Goal: Task Accomplishment & Management: Use online tool/utility

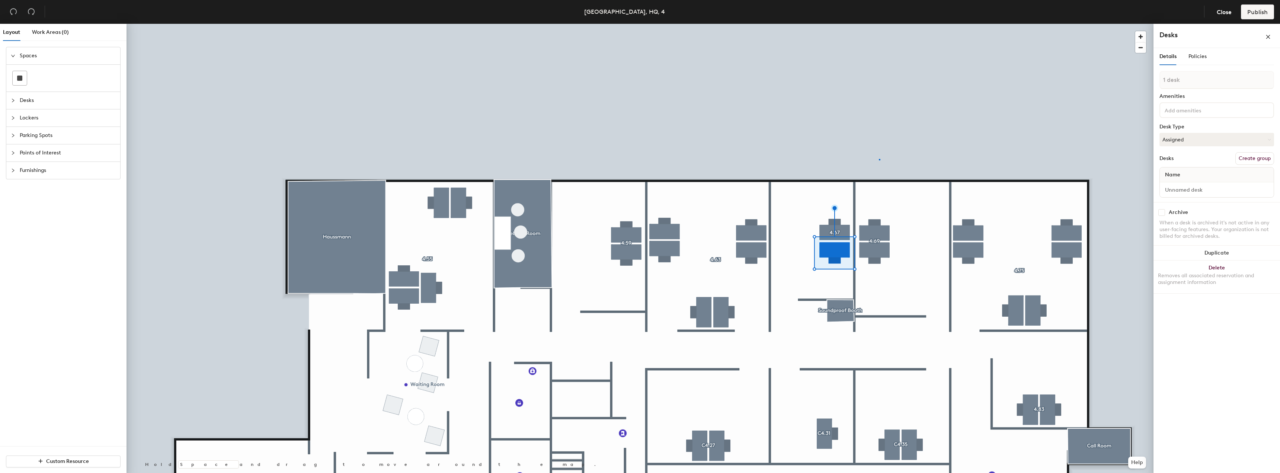
click at [880, 24] on div at bounding box center [640, 24] width 1027 height 0
click at [1268, 166] on button "Group all" at bounding box center [1260, 165] width 29 height 13
click at [1195, 208] on input at bounding box center [1217, 212] width 111 height 10
type input "4.67-B"
click at [1198, 210] on input "4.67-B" at bounding box center [1217, 212] width 111 height 10
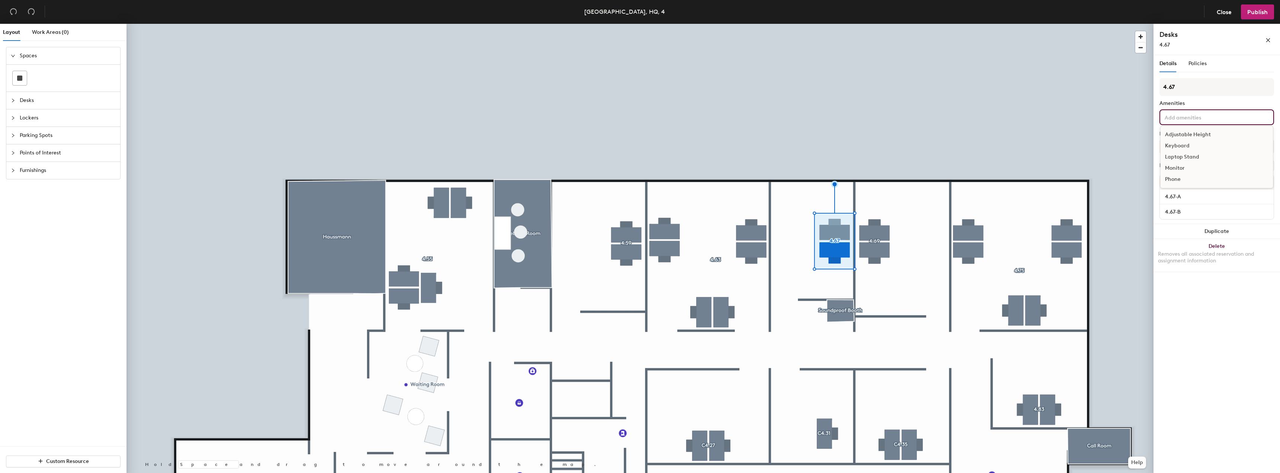
click at [1204, 115] on input at bounding box center [1197, 116] width 67 height 9
click at [1207, 133] on div "Adjustable Height" at bounding box center [1217, 134] width 112 height 11
click at [1107, 24] on div at bounding box center [640, 24] width 1027 height 0
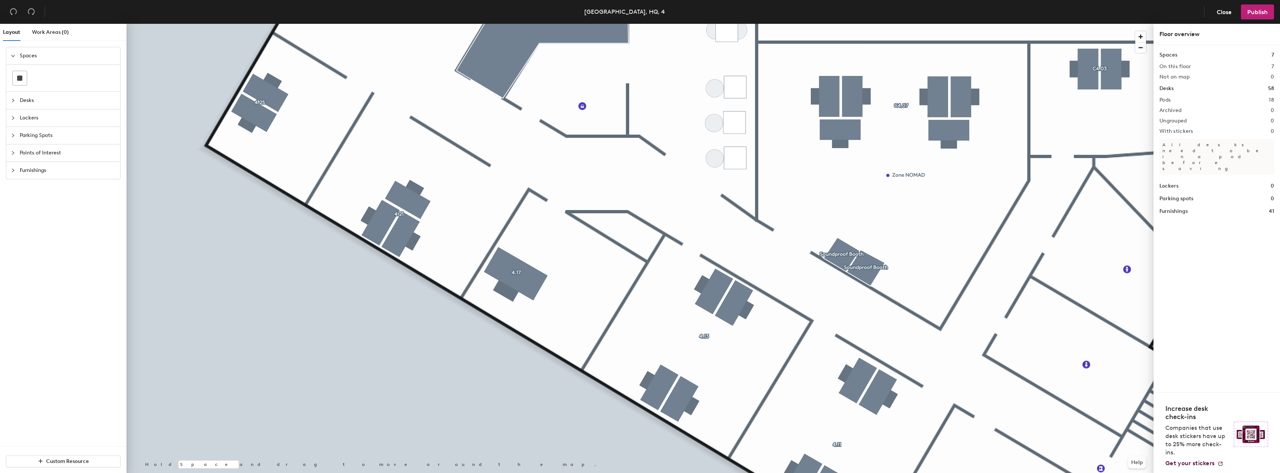
click at [47, 102] on span "Desks" at bounding box center [68, 100] width 96 height 17
click at [47, 202] on span "Furnishings" at bounding box center [68, 203] width 96 height 17
click at [90, 185] on div at bounding box center [85, 182] width 14 height 14
click at [613, 24] on div at bounding box center [640, 24] width 1027 height 0
click at [605, 24] on div at bounding box center [640, 24] width 1027 height 0
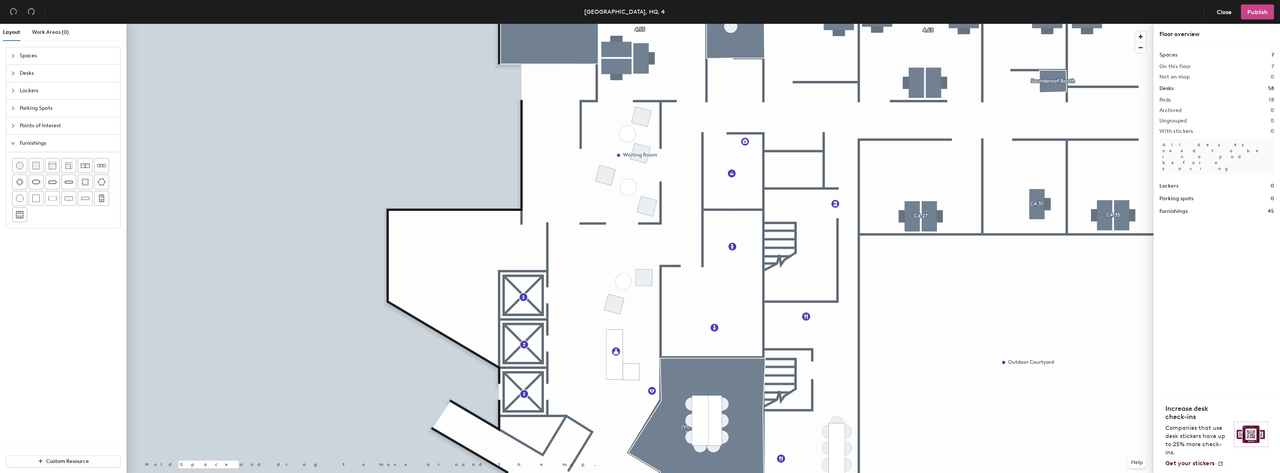
click at [1265, 15] on span "Publish" at bounding box center [1258, 12] width 20 height 7
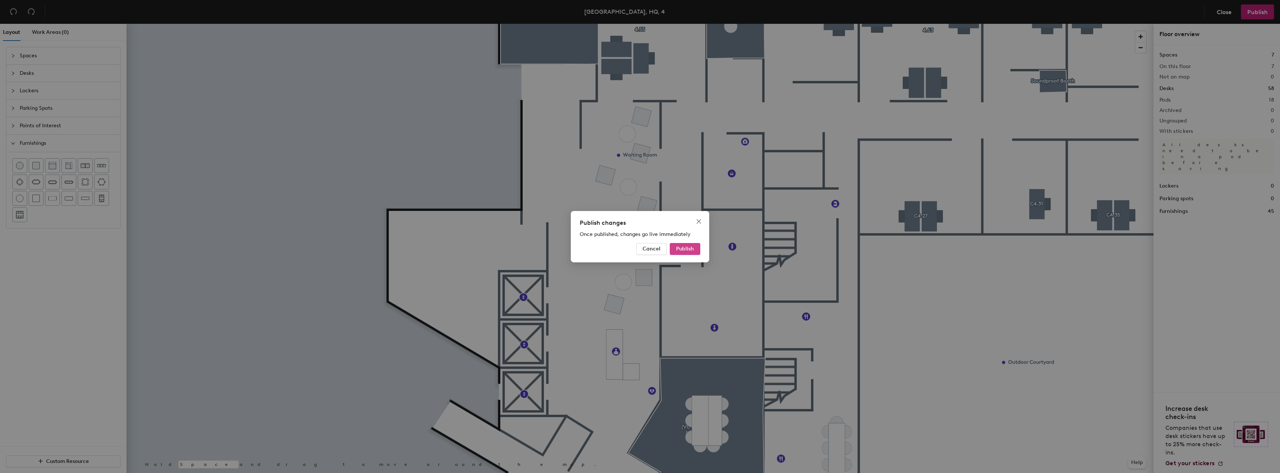
click at [693, 250] on span "Publish" at bounding box center [685, 249] width 18 height 6
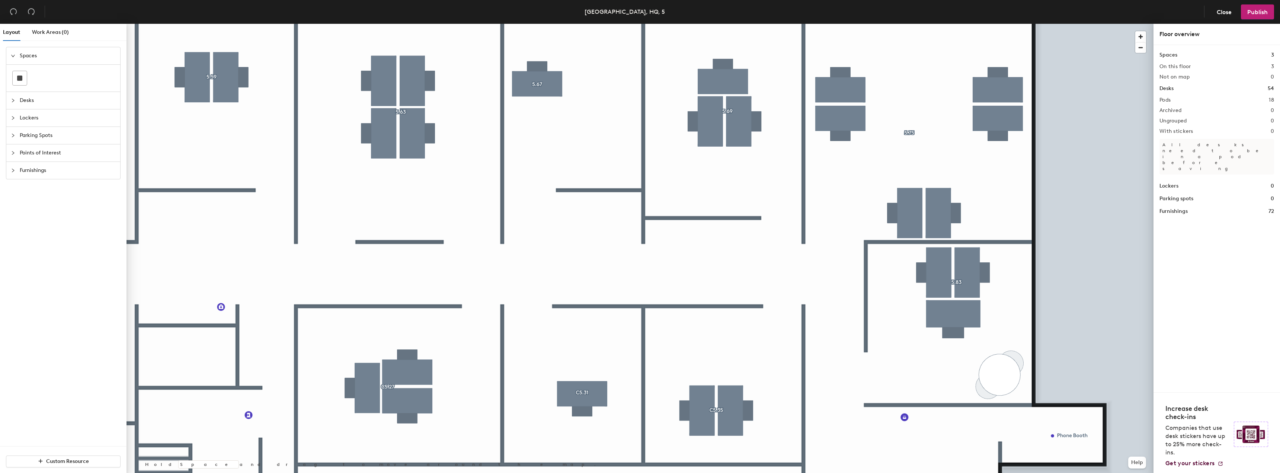
click at [974, 24] on div at bounding box center [640, 24] width 1027 height 0
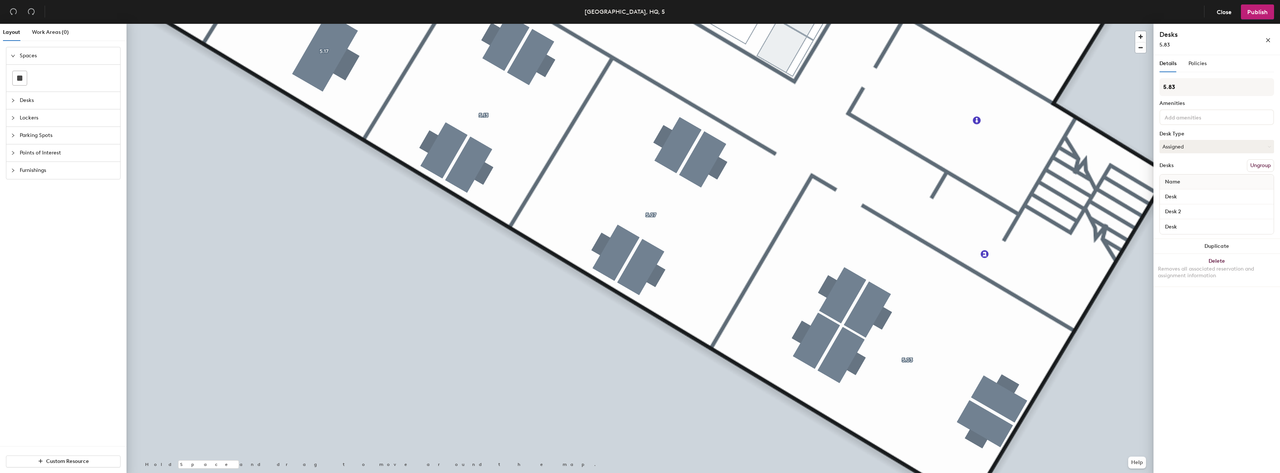
click at [33, 171] on span "Furnishings" at bounding box center [68, 170] width 96 height 17
click at [20, 200] on img at bounding box center [19, 198] width 7 height 7
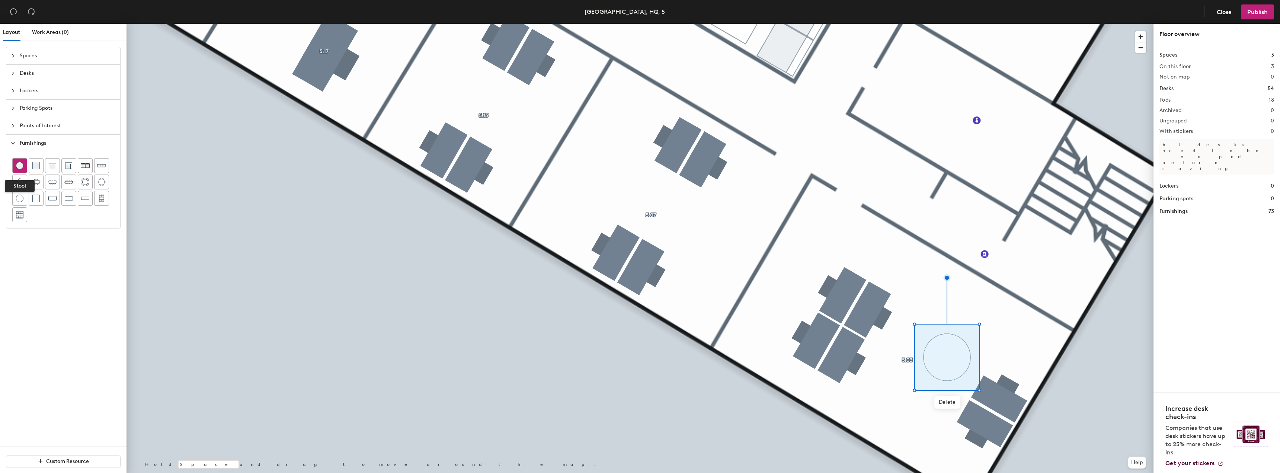
click at [19, 165] on img at bounding box center [19, 165] width 7 height 7
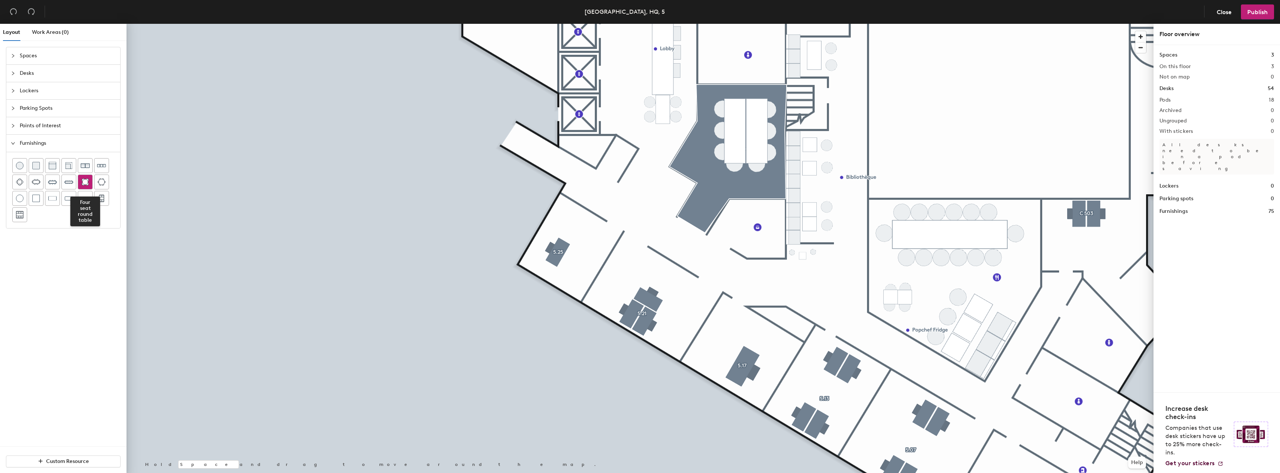
click at [87, 182] on img at bounding box center [85, 181] width 7 height 7
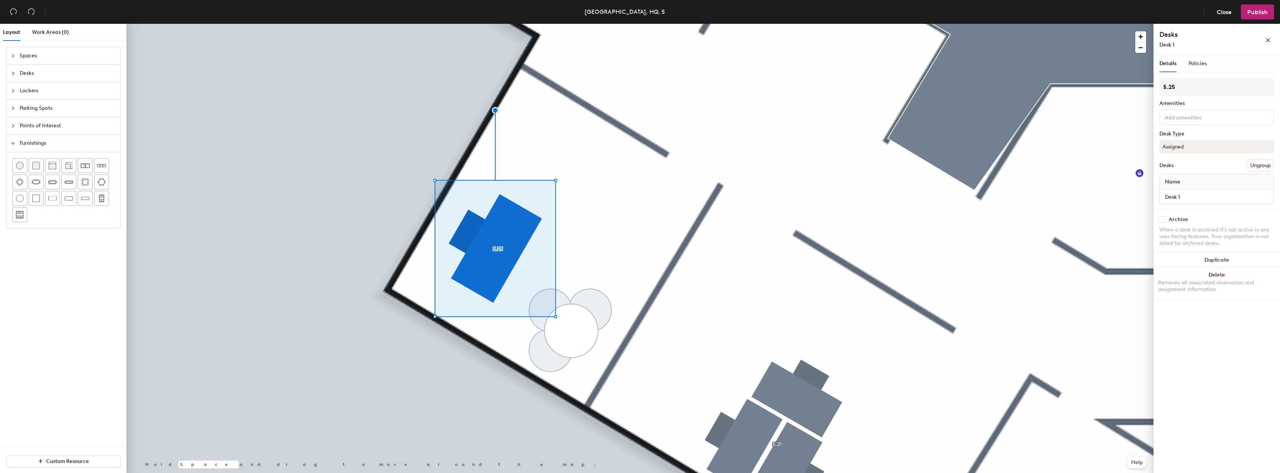
click at [401, 24] on div at bounding box center [640, 24] width 1027 height 0
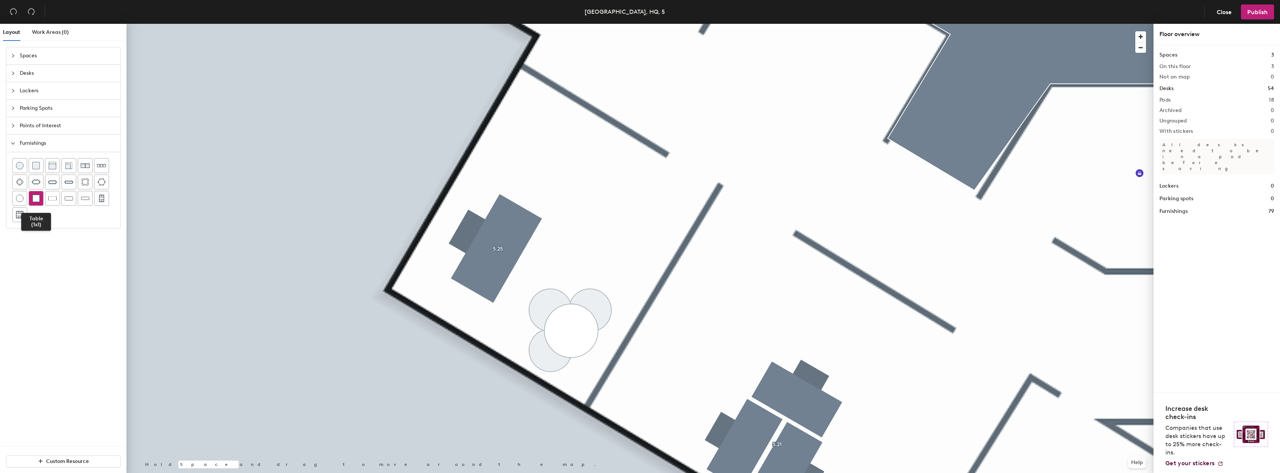
click at [35, 195] on img at bounding box center [35, 198] width 7 height 7
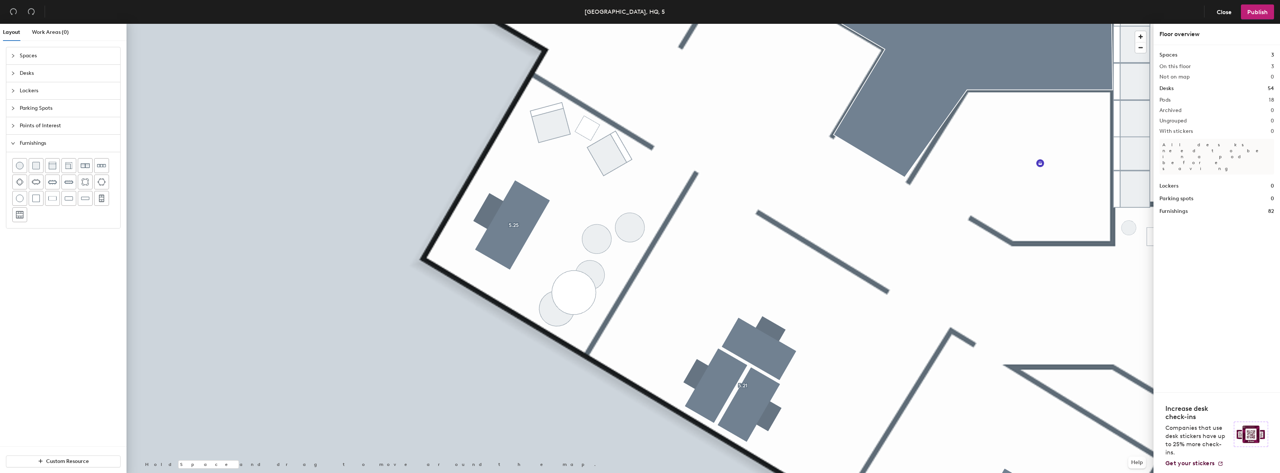
click at [593, 24] on div at bounding box center [640, 24] width 1027 height 0
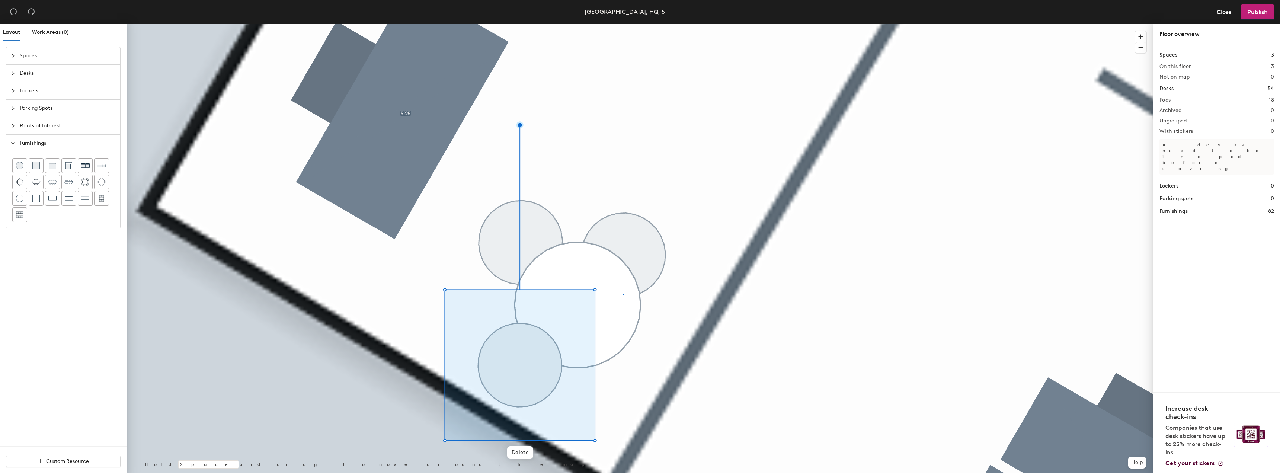
click at [623, 24] on div at bounding box center [640, 24] width 1027 height 0
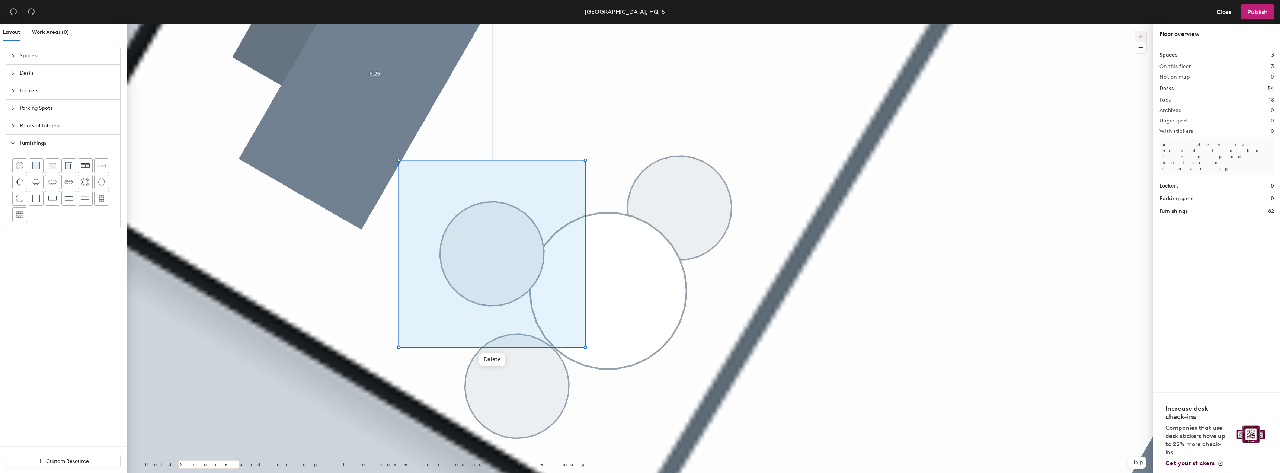
click at [818, 24] on div at bounding box center [640, 24] width 1027 height 0
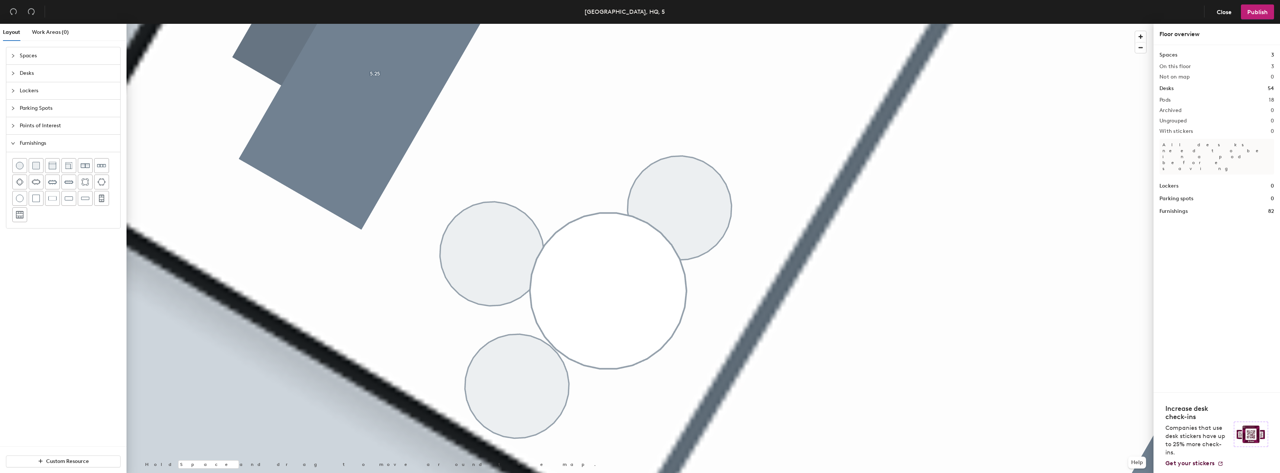
click at [655, 24] on div at bounding box center [640, 24] width 1027 height 0
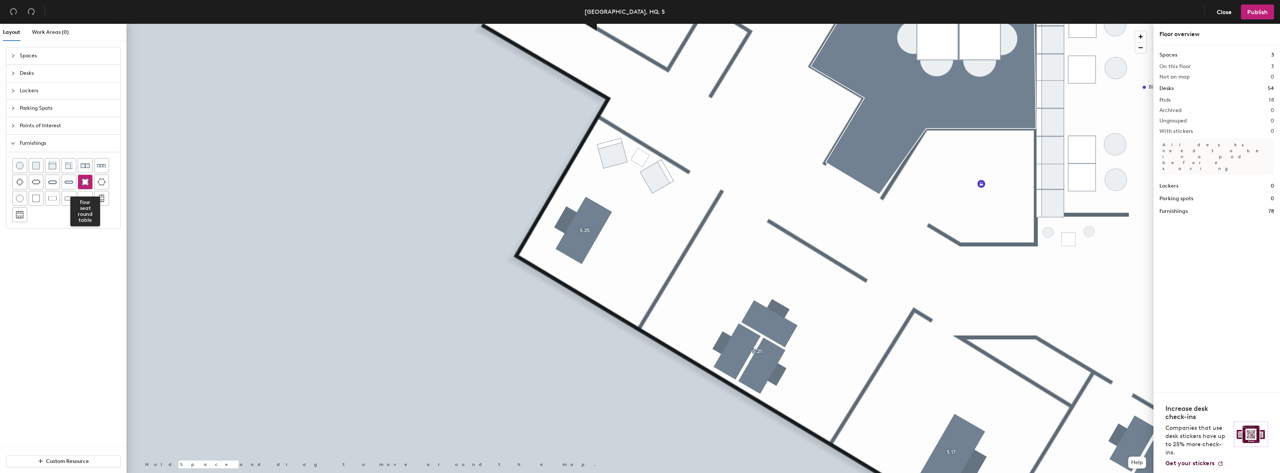
click at [89, 182] on div at bounding box center [85, 182] width 14 height 14
click at [512, 24] on div at bounding box center [640, 24] width 1027 height 0
